Goal: Task Accomplishment & Management: Use online tool/utility

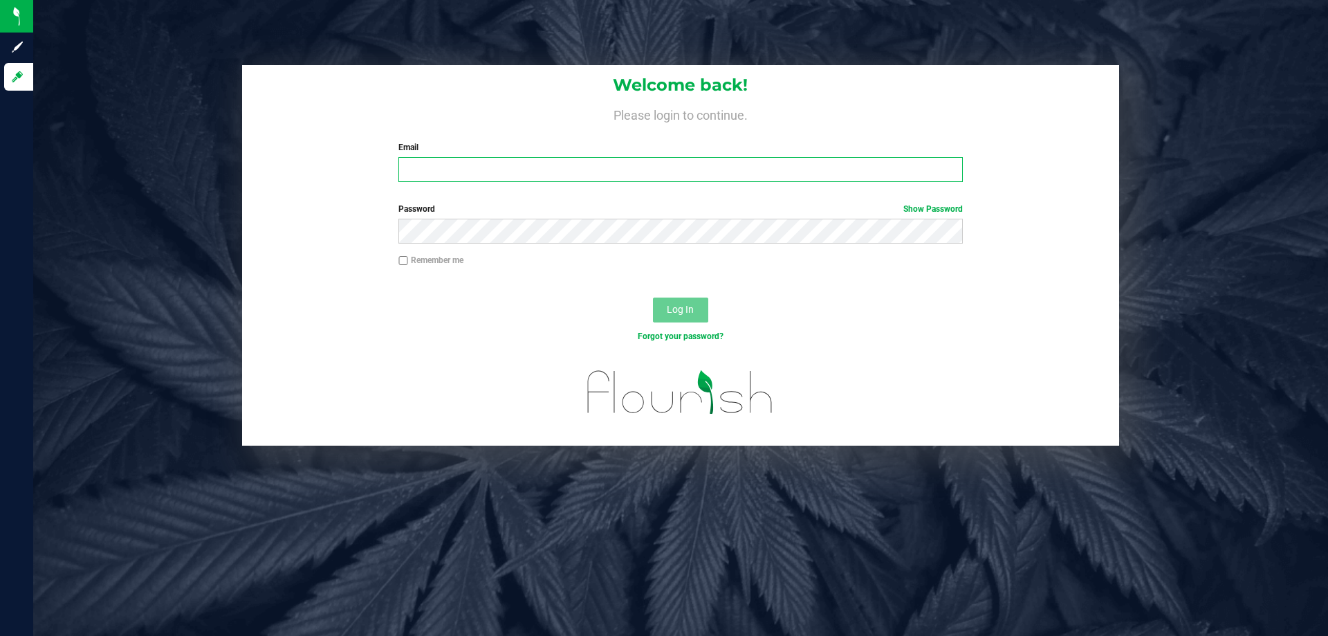
click at [462, 161] on input "Email" at bounding box center [680, 169] width 564 height 25
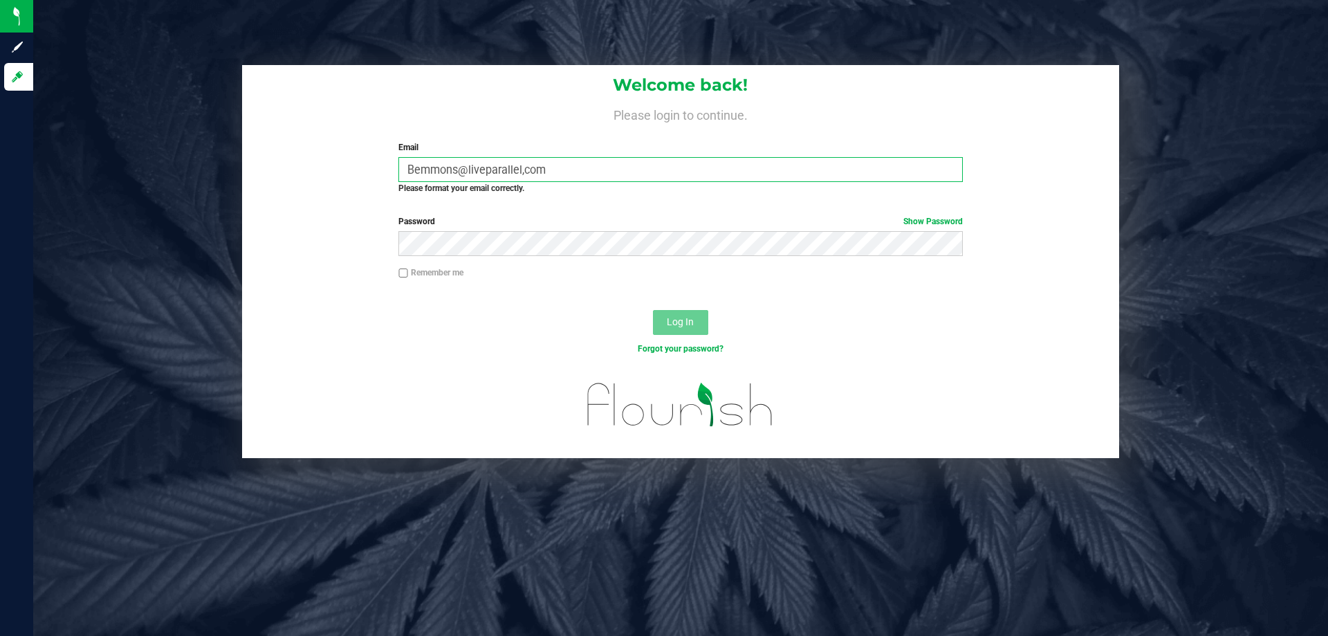
type input "Bemmons@liveparallel,com"
click at [653, 310] on button "Log In" at bounding box center [680, 322] width 55 height 25
click at [666, 329] on button "Log In" at bounding box center [680, 322] width 55 height 25
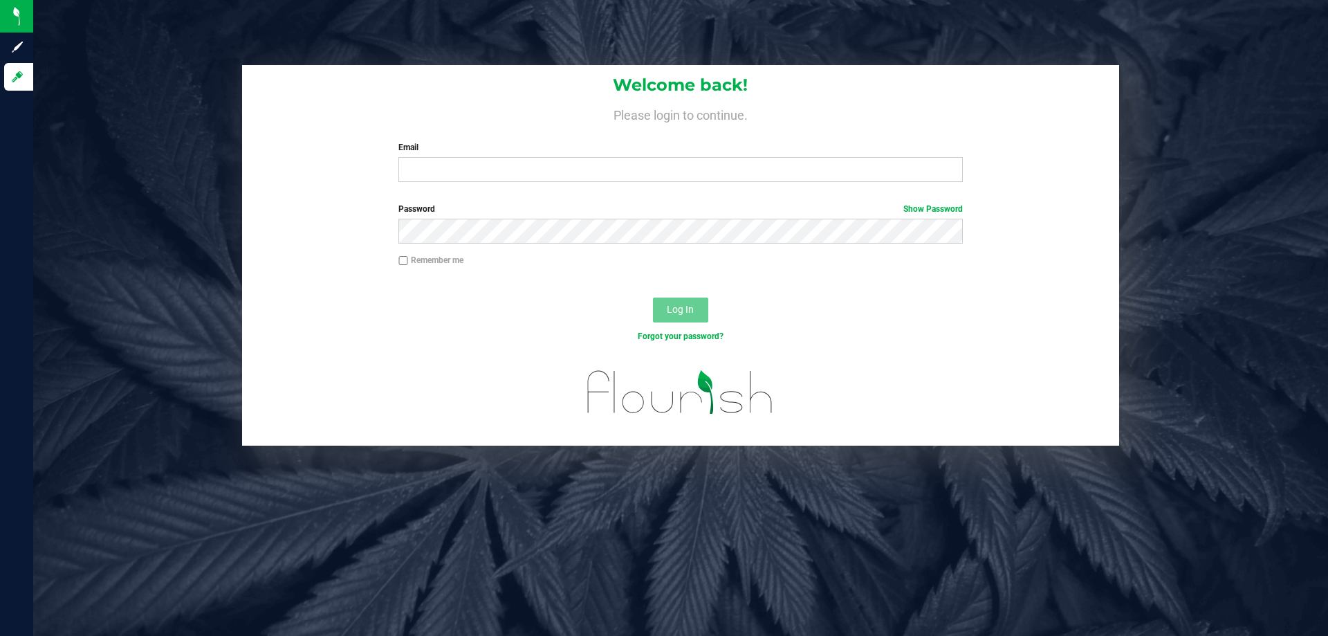
click at [454, 157] on div "Email Required Please format your email correctly." at bounding box center [680, 161] width 585 height 41
click at [450, 174] on input "Email" at bounding box center [680, 169] width 564 height 25
type input "Bemmons@liveparallel.com"
click at [653, 297] on button "Log In" at bounding box center [680, 309] width 55 height 25
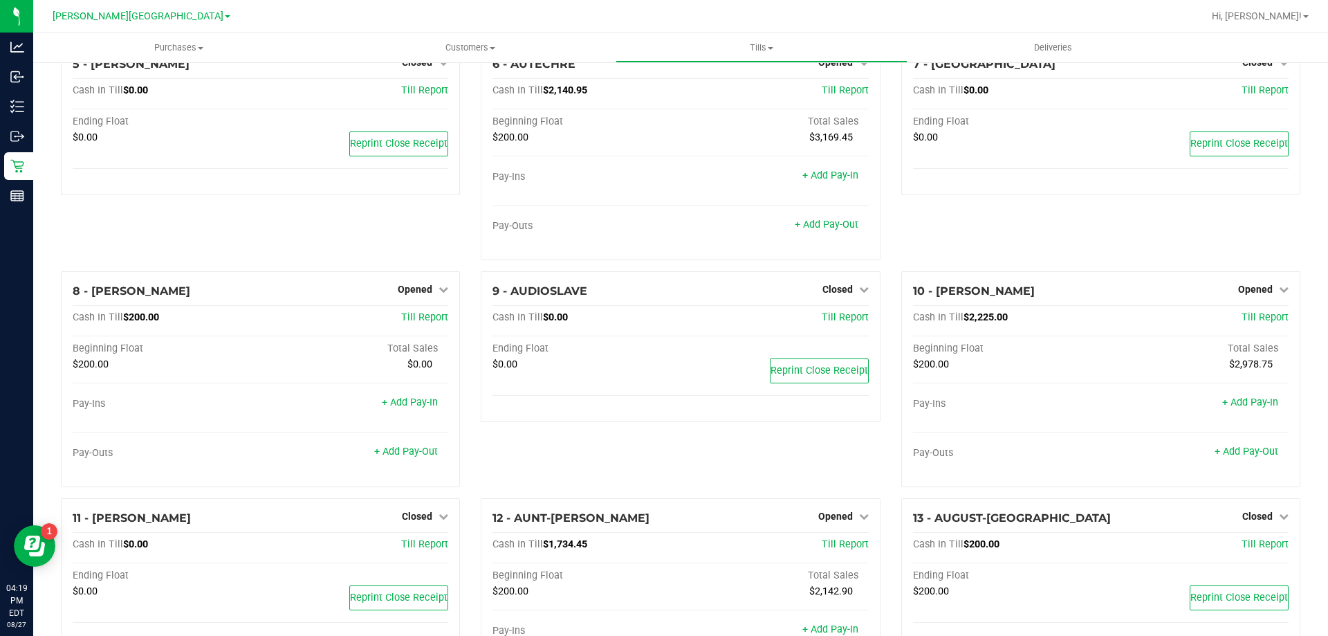
scroll to position [303, 0]
click at [414, 290] on span "Opened" at bounding box center [415, 287] width 35 height 11
click at [411, 320] on link "Close Till" at bounding box center [416, 316] width 37 height 11
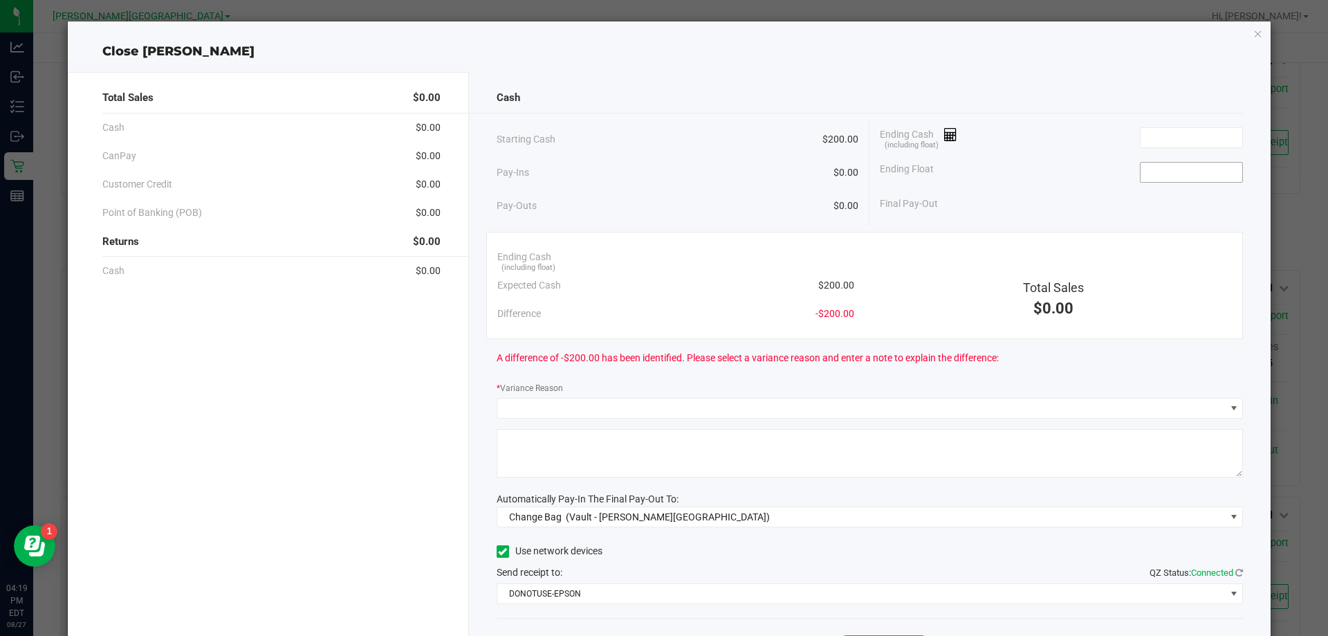
click at [1179, 168] on input at bounding box center [1192, 172] width 102 height 19
click at [1175, 132] on input at bounding box center [1192, 137] width 102 height 19
type input "$200.00"
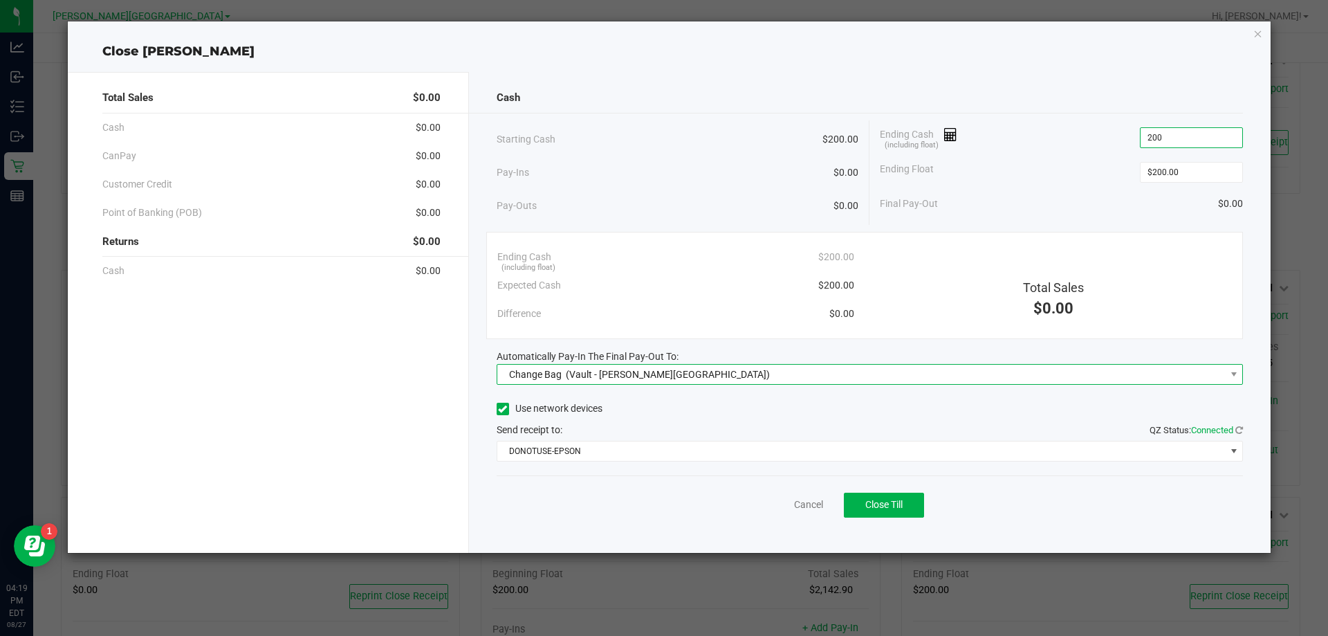
click at [576, 372] on span "(Vault - Bonita Springs)" at bounding box center [668, 374] width 204 height 11
type input "$200.00"
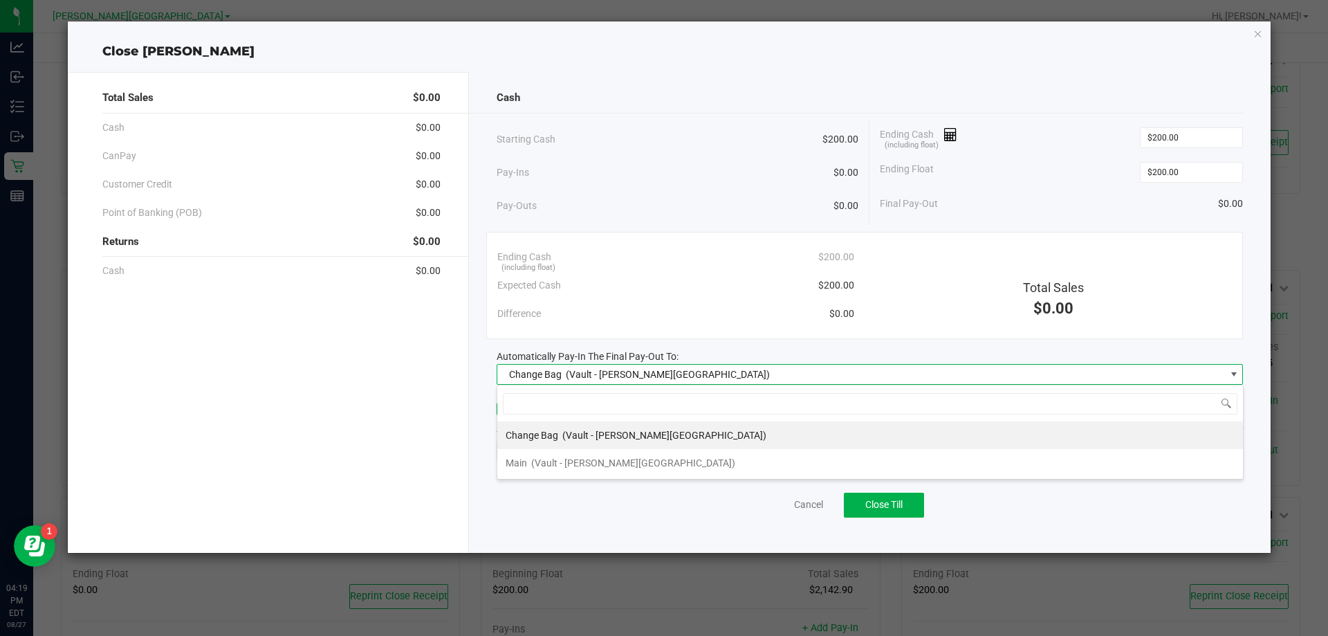
scroll to position [21, 746]
click at [522, 463] on span "Main" at bounding box center [516, 462] width 21 height 11
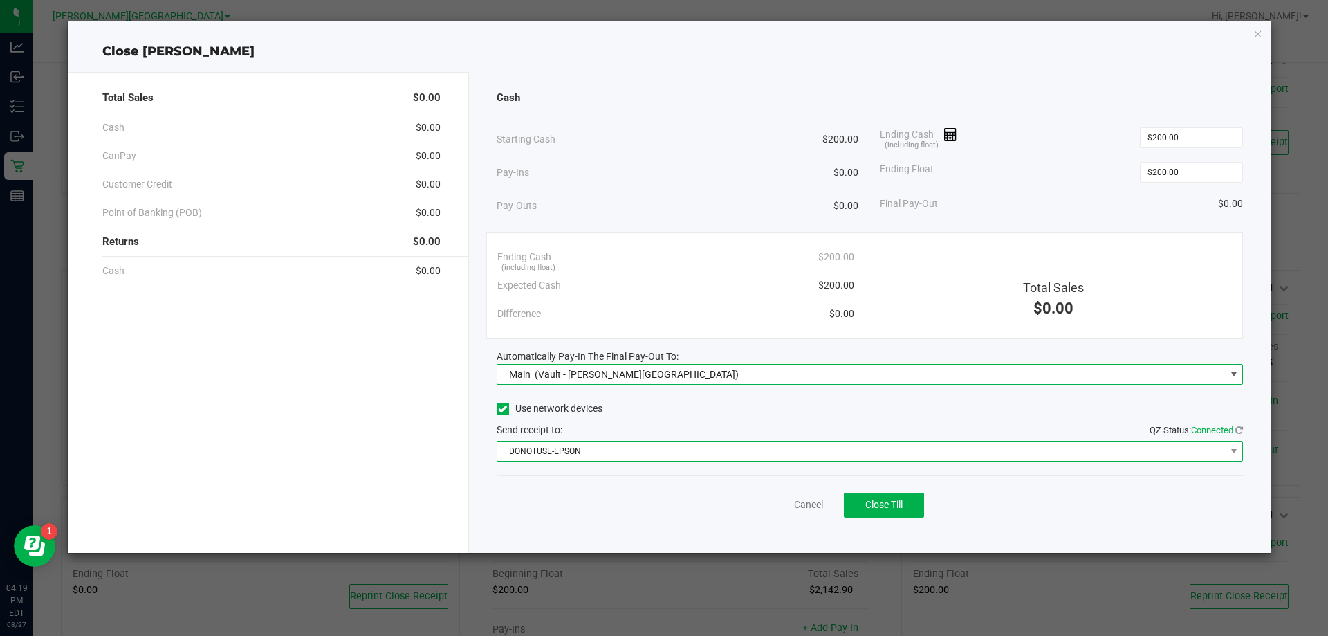
click at [571, 441] on span "DONOTUSE-EPSON" at bounding box center [870, 451] width 747 height 21
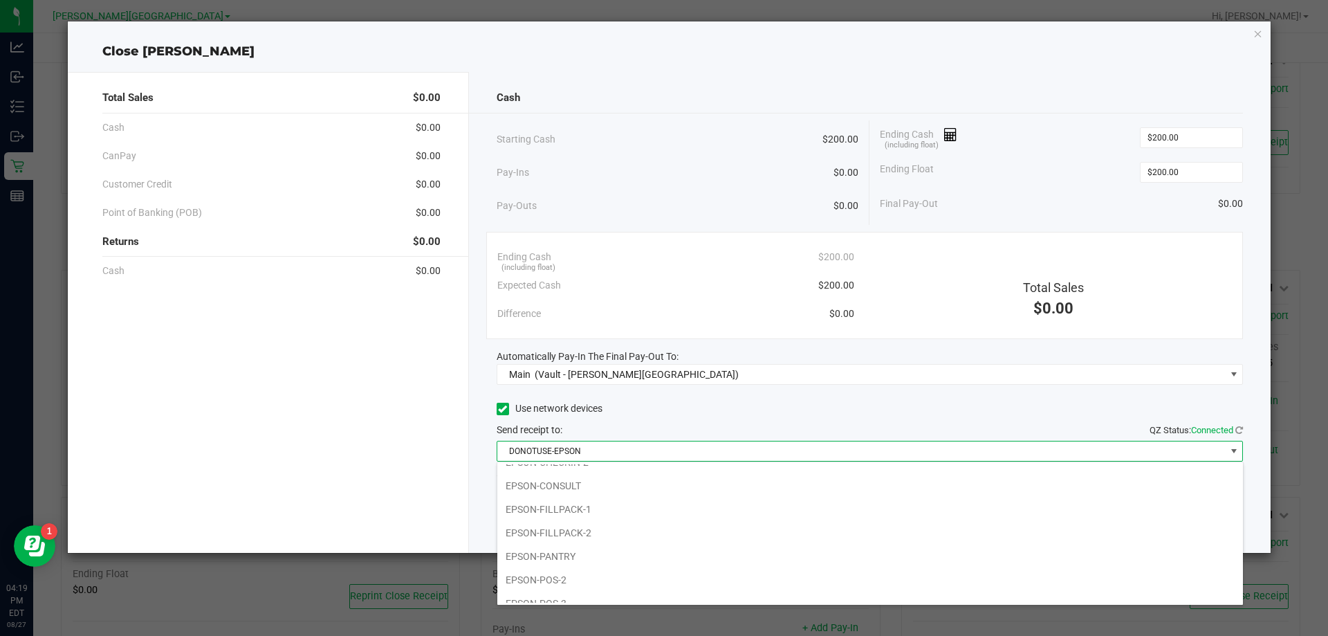
scroll to position [110, 0]
click at [566, 506] on li "EPSON-FILLPACK-1" at bounding box center [870, 507] width 746 height 24
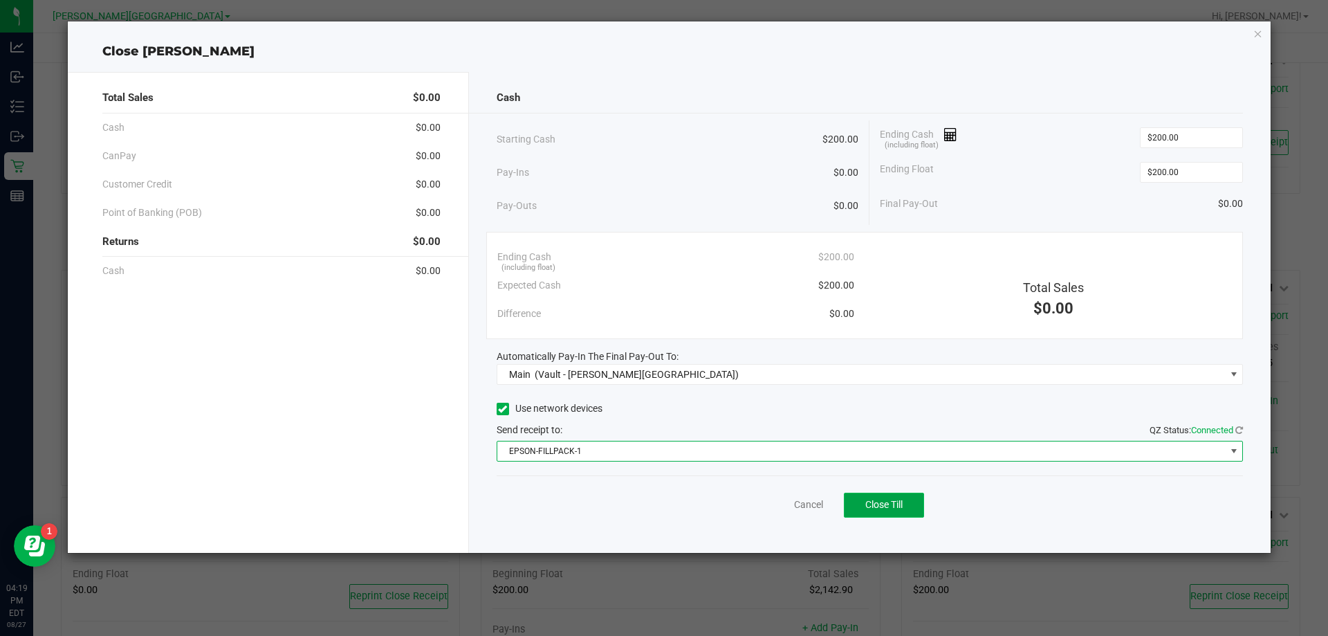
click at [904, 514] on button "Close Till" at bounding box center [884, 505] width 80 height 25
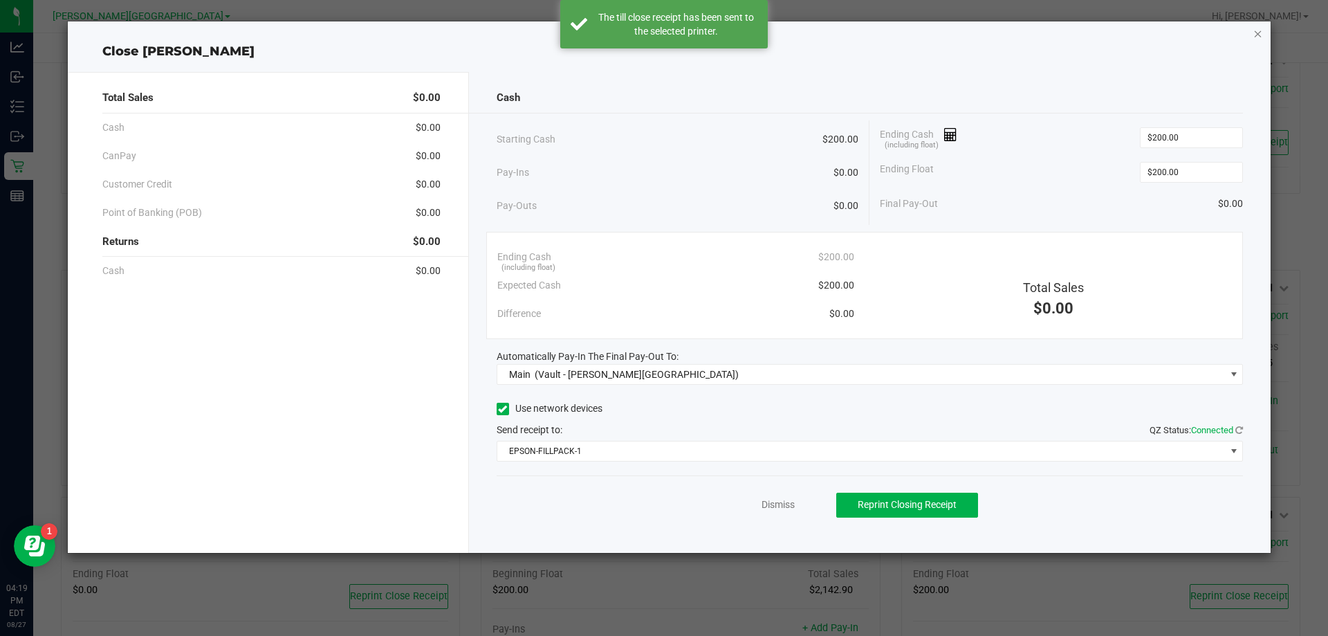
click at [1259, 37] on icon "button" at bounding box center [1258, 33] width 10 height 17
